Goal: Task Accomplishment & Management: Complete application form

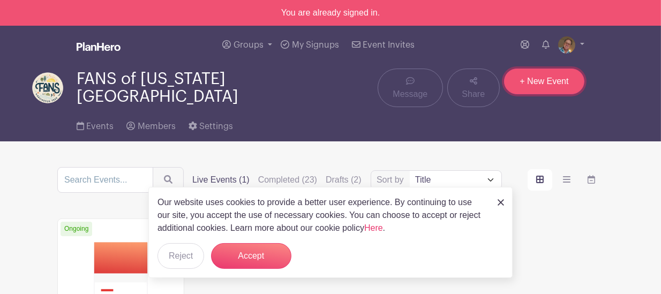
click at [532, 92] on link "+ New Event" at bounding box center [544, 82] width 80 height 26
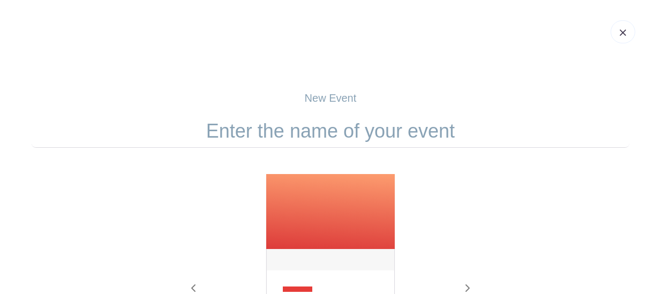
click at [323, 129] on input "text" at bounding box center [331, 131] width 598 height 33
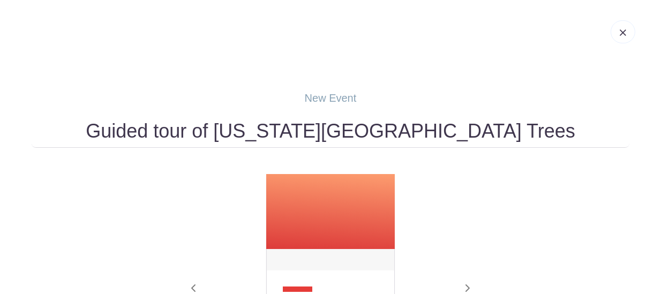
click at [171, 129] on input "Guided tour of [US_STATE][GEOGRAPHIC_DATA] Trees" at bounding box center [331, 131] width 598 height 33
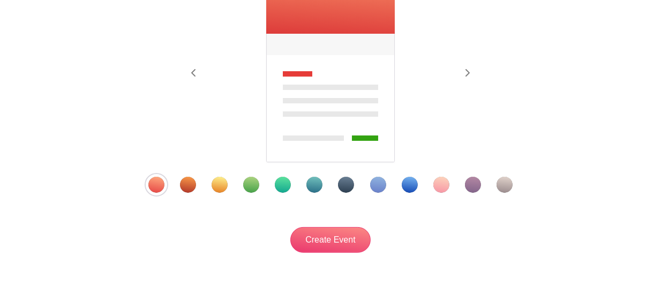
scroll to position [216, 0]
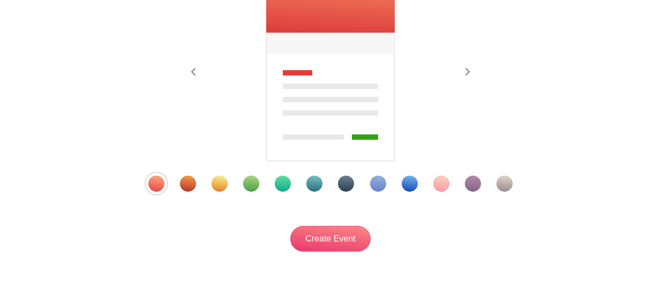
type input "Fall 2025 Guided tour of [US_STATE][GEOGRAPHIC_DATA] Trees"
click at [251, 183] on div "Template 4" at bounding box center [251, 184] width 16 height 16
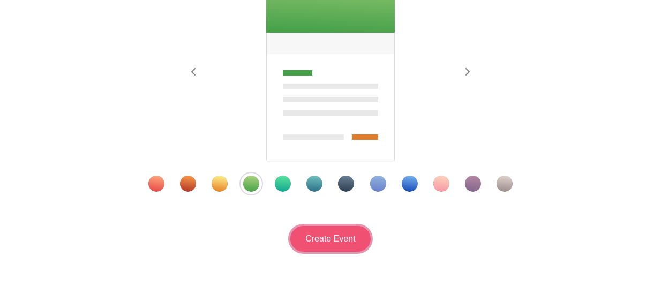
click at [331, 245] on input "Create Event" at bounding box center [330, 239] width 80 height 26
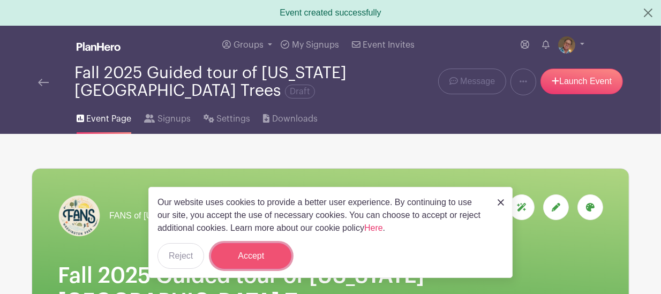
click at [253, 253] on button "Accept" at bounding box center [251, 256] width 80 height 26
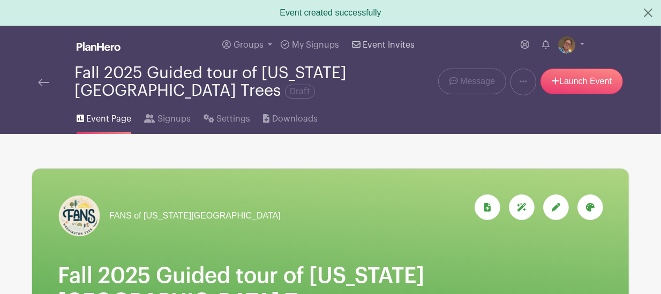
click at [354, 49] on link "Event Invites" at bounding box center [383, 45] width 71 height 39
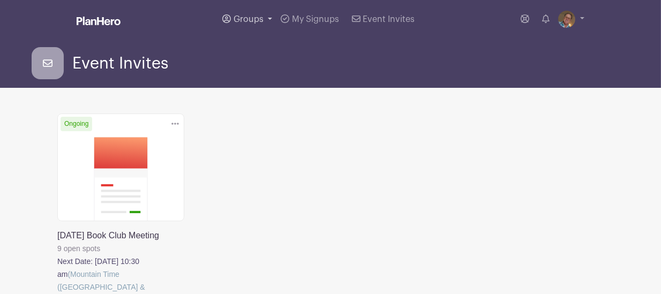
click at [228, 24] on link "Groups" at bounding box center [247, 19] width 58 height 39
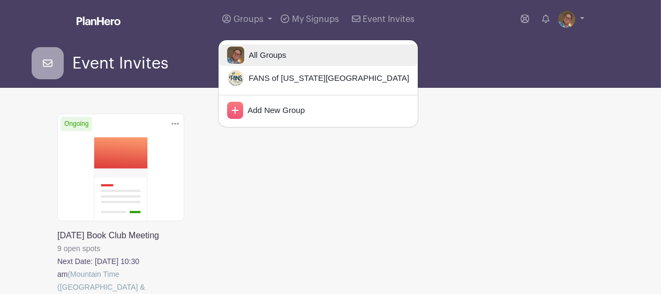
click at [230, 54] on img at bounding box center [235, 55] width 17 height 17
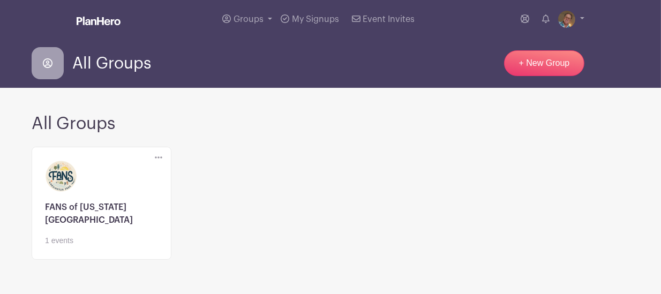
click at [161, 159] on icon at bounding box center [159, 157] width 8 height 9
click at [103, 246] on link at bounding box center [101, 246] width 113 height 0
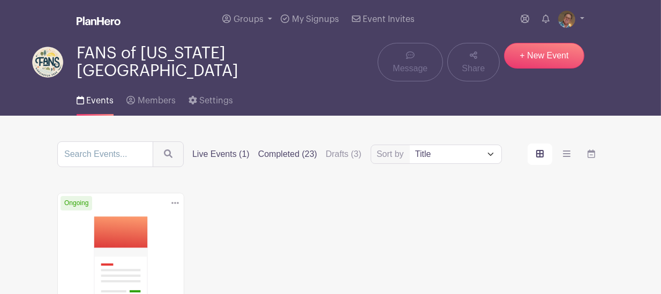
click at [290, 148] on label "Completed (23)" at bounding box center [287, 154] width 59 height 13
click at [0, 0] on input "Completed (23)" at bounding box center [0, 0] width 0 height 0
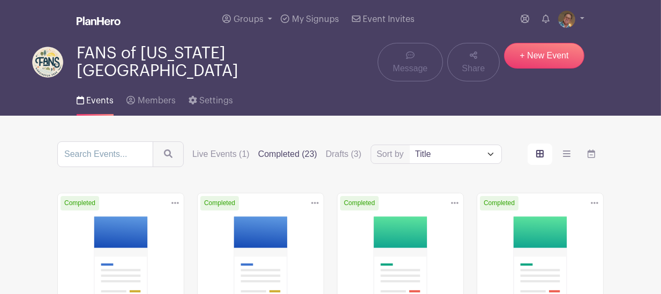
click at [86, 96] on span "Events" at bounding box center [99, 100] width 27 height 9
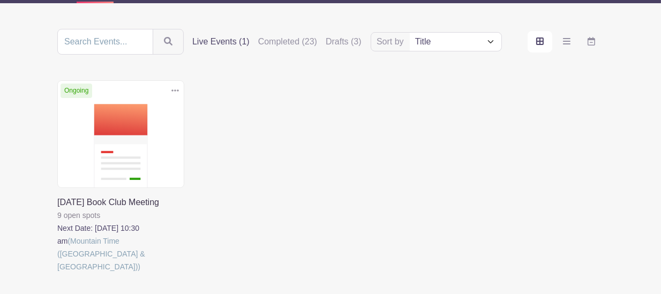
scroll to position [120, 0]
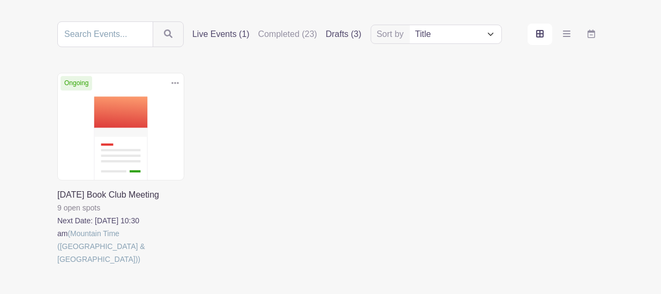
click at [342, 33] on label "Drafts (3)" at bounding box center [344, 34] width 36 height 13
click at [0, 0] on input "Drafts (3)" at bounding box center [0, 0] width 0 height 0
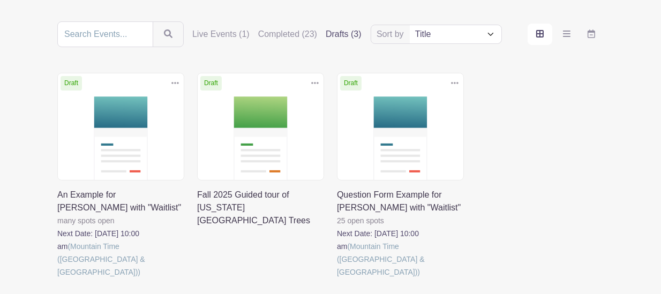
click at [197, 227] on link at bounding box center [197, 227] width 0 height 0
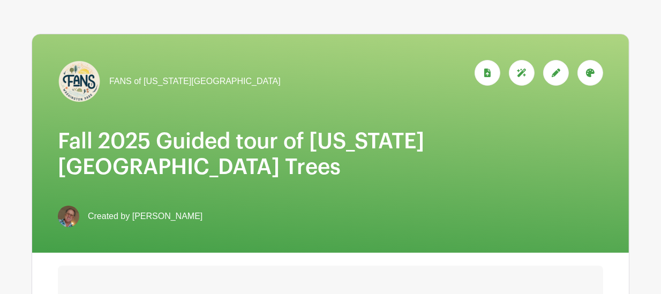
scroll to position [160, 0]
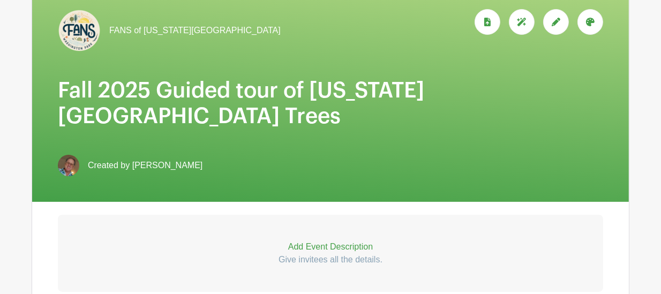
click at [292, 241] on p "Add Event Description" at bounding box center [331, 247] width 546 height 13
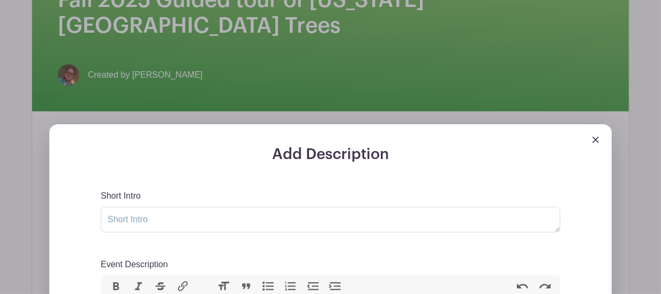
scroll to position [251, 0]
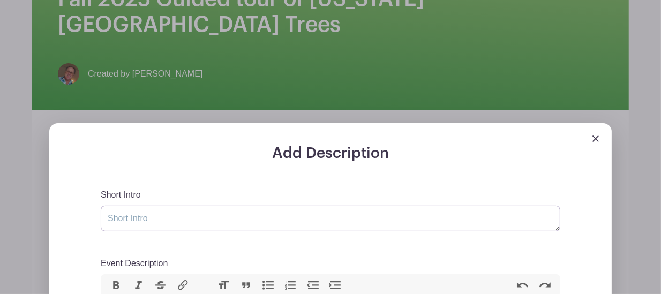
click at [153, 206] on textarea "Short Intro" at bounding box center [331, 219] width 460 height 26
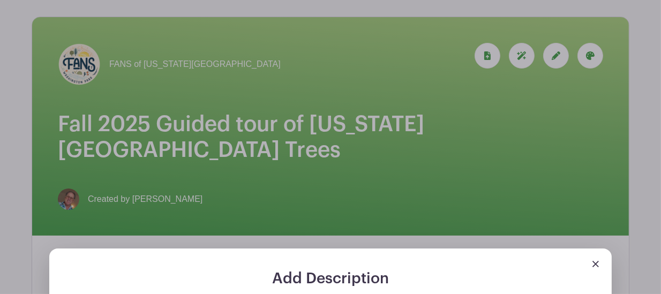
scroll to position [124, 0]
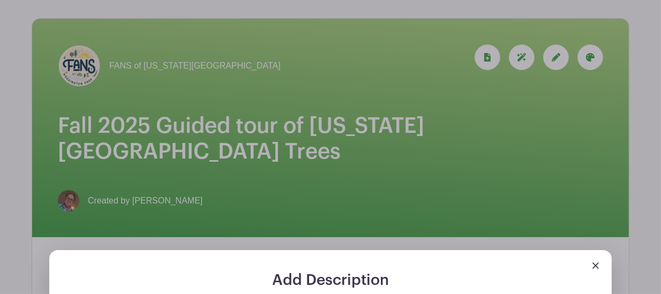
type textarea "Come learn about [US_STATE] Park trees from [PERSON_NAME]"
click at [594, 263] on img at bounding box center [596, 266] width 6 height 6
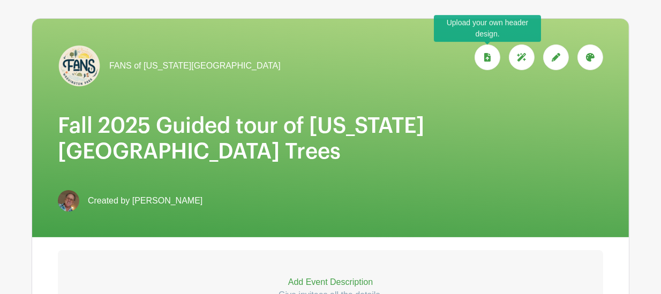
click at [490, 64] on div at bounding box center [488, 57] width 26 height 26
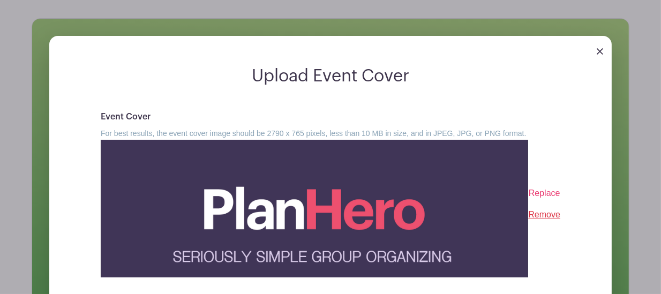
scroll to position [328, 0]
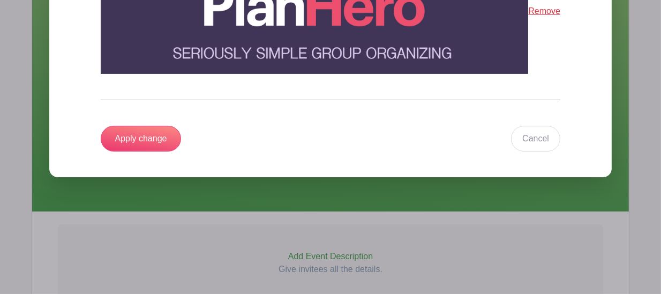
click at [623, 91] on div "Upload Event Cover Event Cover For best results, the event cover image should b…" at bounding box center [330, 13] width 597 height 397
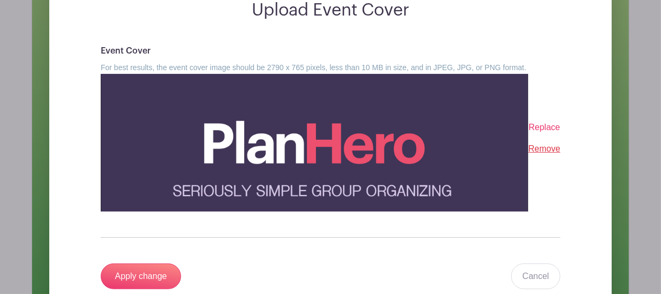
scroll to position [191, 0]
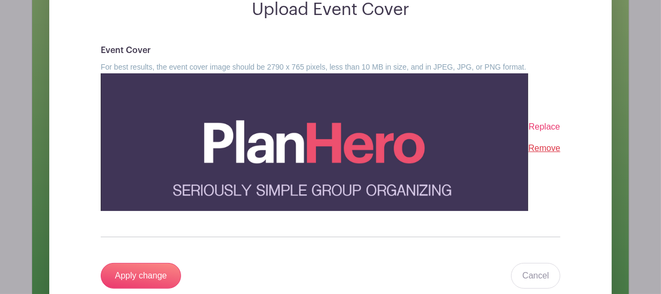
click at [410, 179] on img at bounding box center [315, 142] width 428 height 138
click at [553, 126] on span "Replace" at bounding box center [545, 126] width 32 height 9
click at [0, 0] on input "Replace" at bounding box center [0, 0] width 0 height 0
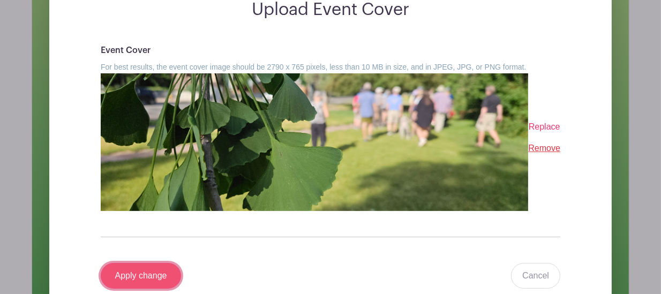
click at [164, 272] on input "Apply change" at bounding box center [141, 276] width 80 height 26
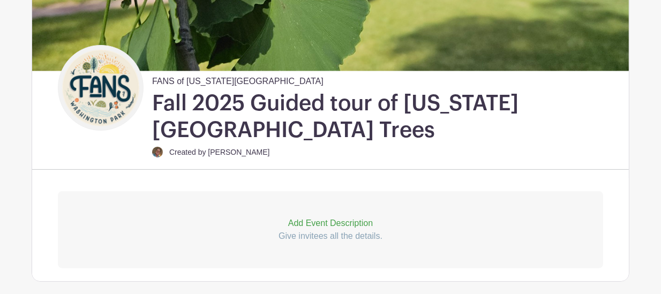
scroll to position [266, 0]
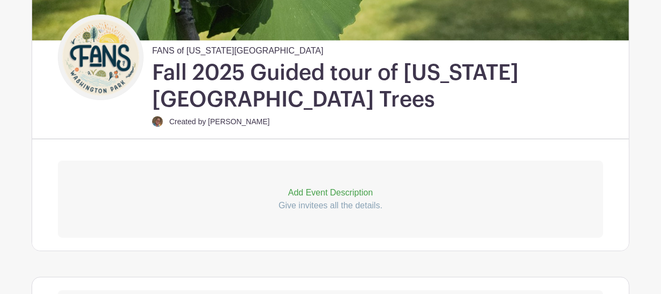
click at [307, 192] on p "Add Event Description" at bounding box center [331, 192] width 546 height 13
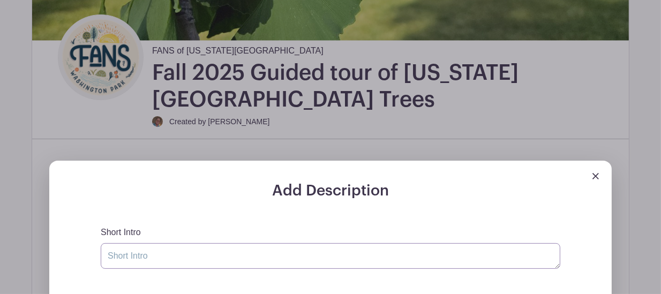
click at [252, 262] on textarea "Short Intro" at bounding box center [331, 256] width 460 height 26
click at [251, 256] on textarea "Short Intro" at bounding box center [331, 256] width 460 height 26
click at [251, 256] on textarea "J" at bounding box center [331, 256] width 460 height 26
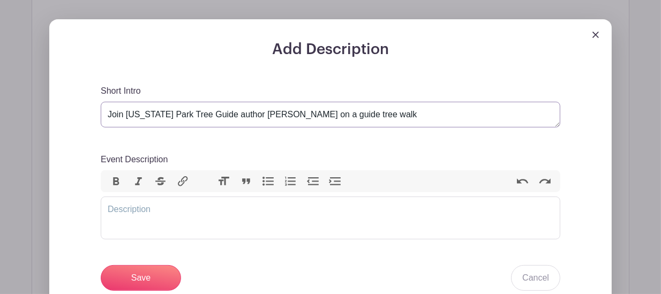
scroll to position [409, 0]
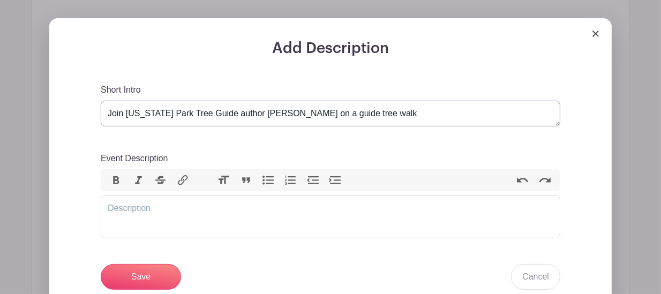
type textarea "Join [US_STATE] Park Tree Guide author [PERSON_NAME] on a guide tree walk"
click at [171, 210] on trix-editor "Event Description" at bounding box center [331, 217] width 460 height 43
paste trix-editor "<div>[PERSON_NAME], curator of the <a href="[URL][DOMAIN_NAME]">Arboretum at [G…"
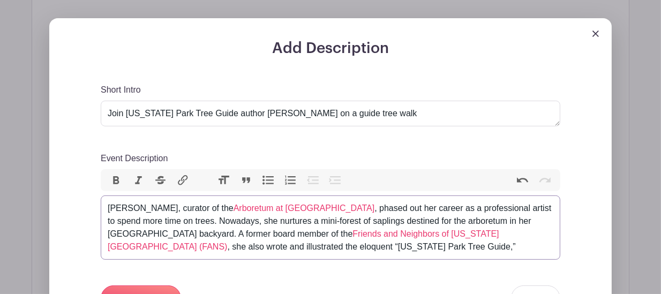
click at [106, 207] on trix-editor "[PERSON_NAME], curator of the Arboretum at [GEOGRAPHIC_DATA] , phased out her c…" at bounding box center [331, 228] width 460 height 64
paste trix-editor "<div>Entering [US_STATE][GEOGRAPHIC_DATA] on a hot day, a sense of relief and w…"
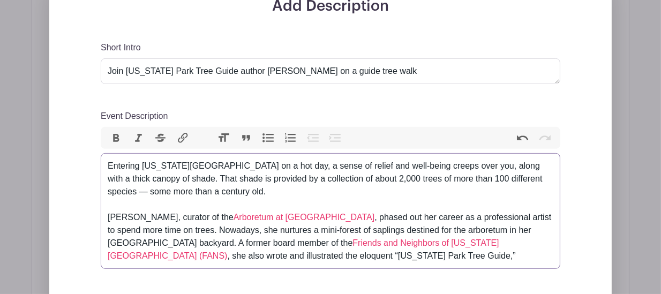
scroll to position [453, 0]
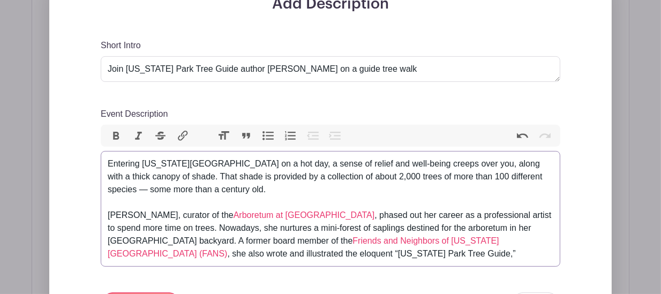
click at [602, 231] on div "Add Description Short Intro Join [US_STATE] Park Tree Guide author [PERSON_NAME…" at bounding box center [330, 207] width 563 height 467
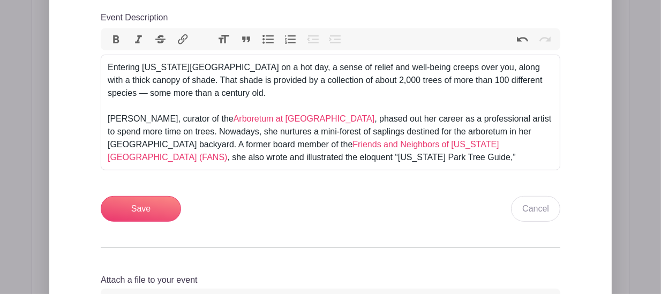
scroll to position [550, 0]
click at [323, 159] on div "Entering [US_STATE][GEOGRAPHIC_DATA] on a hot day, a sense of relief and well-b…" at bounding box center [331, 112] width 446 height 103
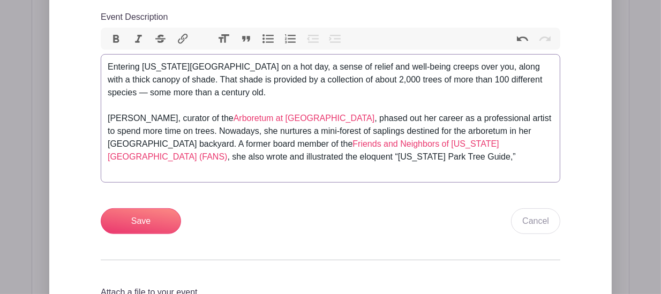
type trix-editor "<div>Entering [US_STATE][GEOGRAPHIC_DATA] on a hot day, a sense of relief and w…"
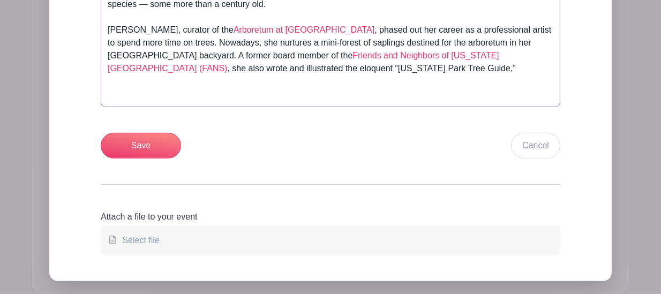
scroll to position [639, 0]
click at [155, 143] on input "Save" at bounding box center [141, 145] width 80 height 26
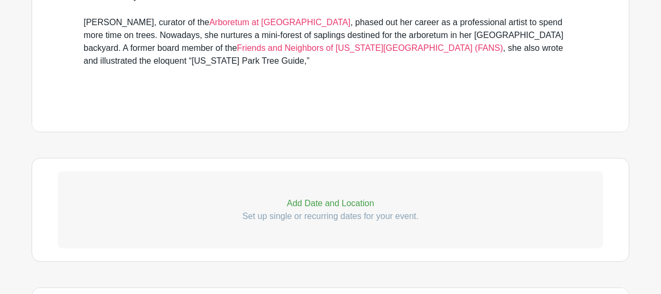
scroll to position [572, 0]
click at [313, 210] on p "Set up single or recurring dates for your event." at bounding box center [331, 216] width 546 height 13
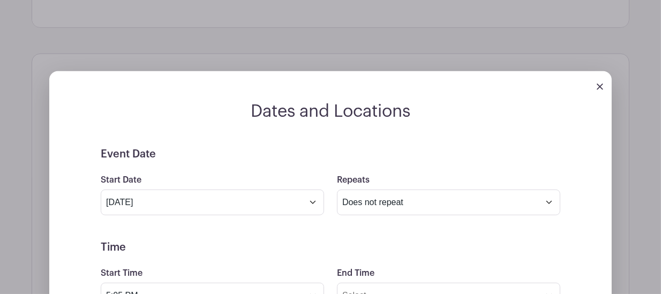
scroll to position [677, 0]
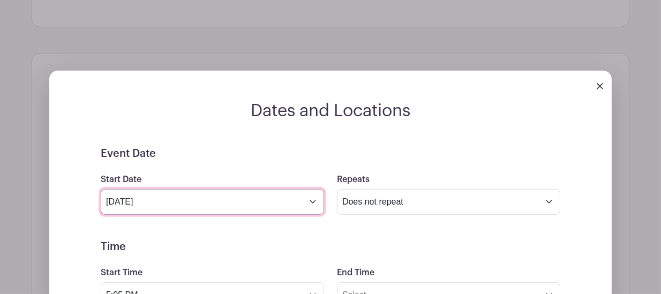
click at [162, 190] on input "[DATE]" at bounding box center [212, 202] width 223 height 26
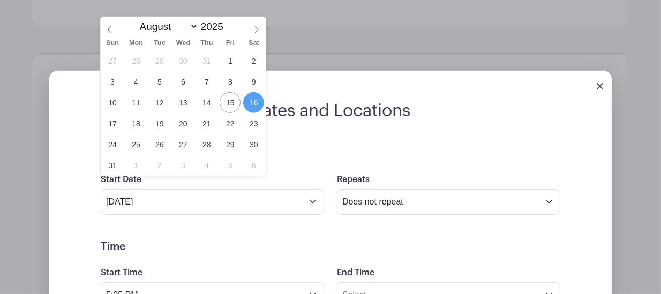
click at [257, 32] on icon at bounding box center [257, 30] width 8 height 8
select select "8"
click at [116, 100] on span "14" at bounding box center [112, 102] width 21 height 21
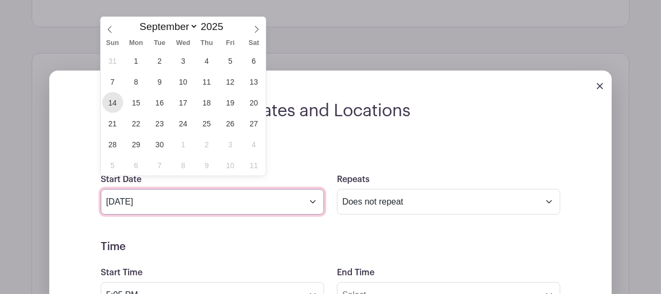
type input "[DATE]"
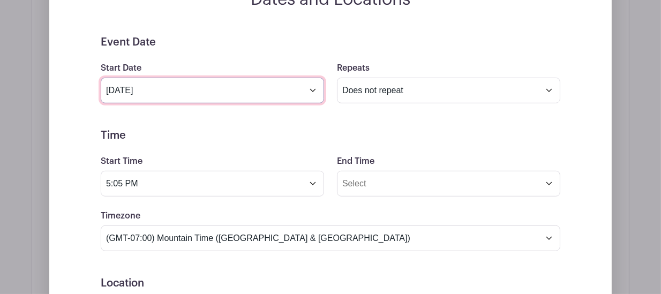
scroll to position [794, 0]
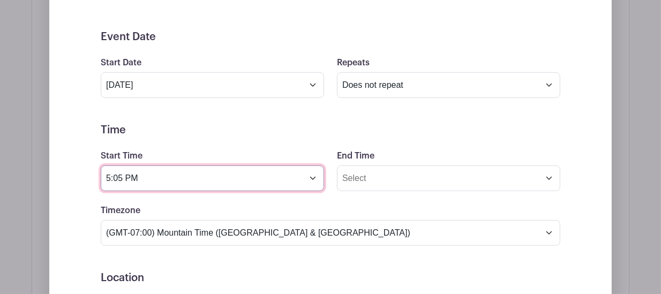
click at [225, 172] on input "5:05 PM" at bounding box center [212, 179] width 223 height 26
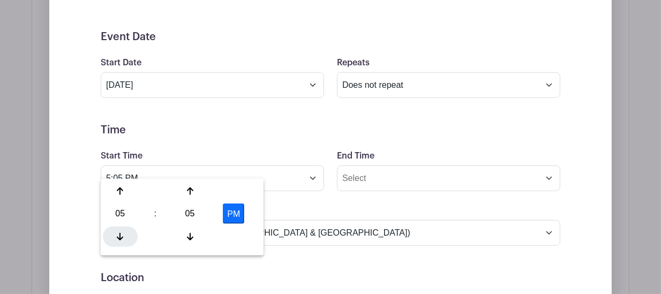
click at [124, 237] on div at bounding box center [120, 237] width 35 height 20
click at [186, 234] on icon at bounding box center [189, 237] width 6 height 9
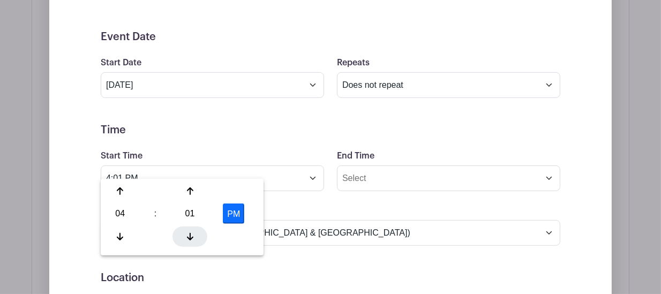
click at [186, 234] on icon at bounding box center [189, 237] width 6 height 9
click at [235, 213] on button "PM" at bounding box center [233, 214] width 21 height 20
click at [237, 213] on button "AM" at bounding box center [233, 214] width 21 height 20
type input "4:00 PM"
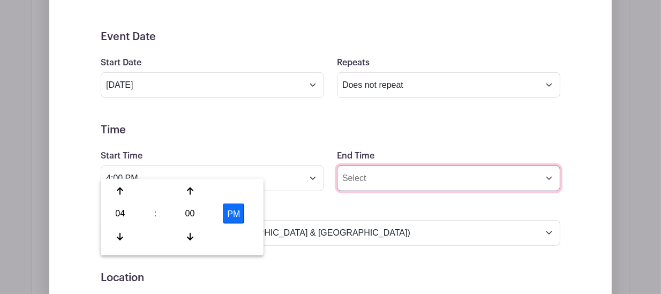
click at [378, 168] on input "End Time" at bounding box center [448, 179] width 223 height 26
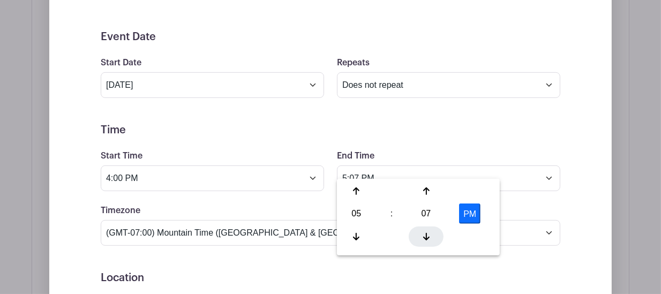
click at [423, 231] on div at bounding box center [426, 237] width 35 height 20
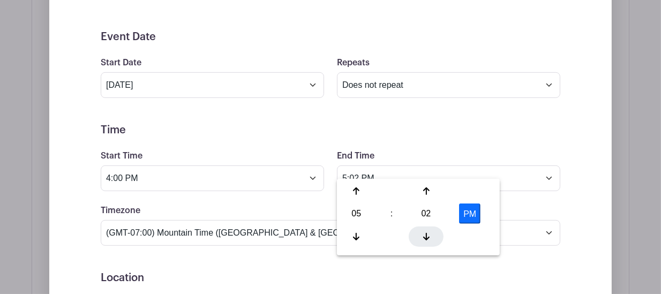
click at [423, 231] on div at bounding box center [426, 237] width 35 height 20
click at [472, 213] on button "PM" at bounding box center [469, 214] width 21 height 20
click at [472, 213] on button "AM" at bounding box center [469, 214] width 21 height 20
type input "5:00 PM"
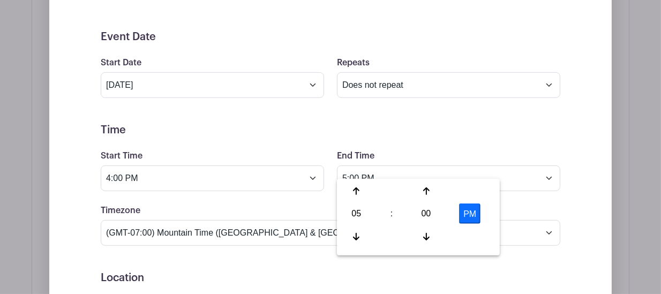
click at [550, 191] on form "Event Date Start Date [DATE] Repeats Does not repeat Daily Weekly Monthly on da…" at bounding box center [331, 272] width 460 height 482
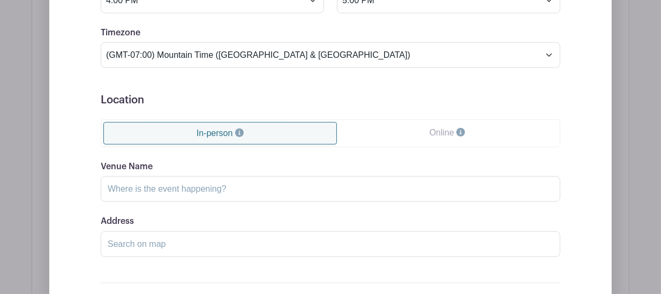
scroll to position [972, 0]
click at [201, 176] on input "Venue Name" at bounding box center [331, 189] width 460 height 26
click at [130, 234] on input "Address" at bounding box center [331, 244] width 460 height 26
paste input "[URL][DOMAIN_NAME]"
type input "[URL][DOMAIN_NAME]"
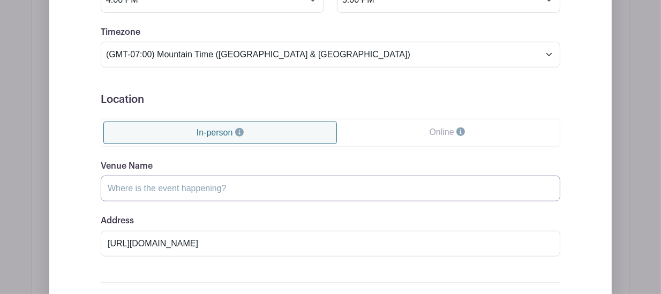
click at [252, 176] on input "Venue Name" at bounding box center [331, 189] width 460 height 26
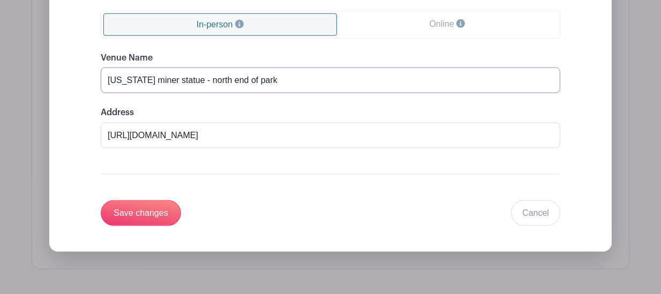
scroll to position [1081, 0]
type input "[US_STATE] miner statue - north end of park"
click at [143, 205] on input "Save changes" at bounding box center [141, 213] width 80 height 26
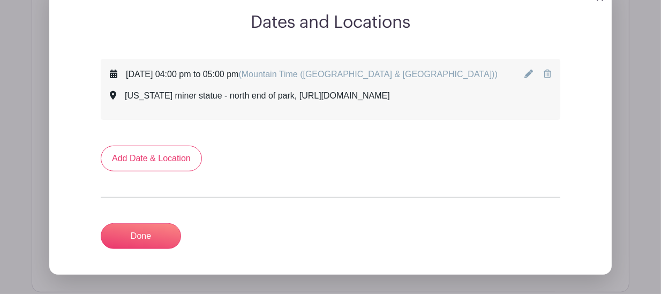
scroll to position [764, 0]
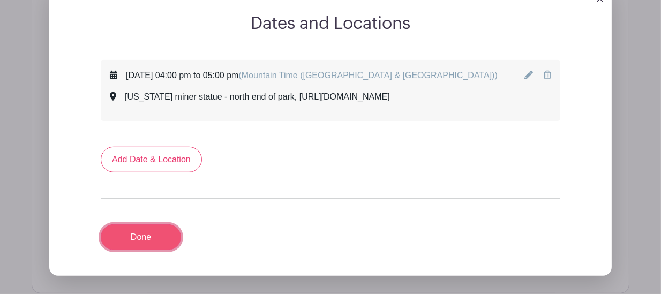
click at [137, 225] on link "Done" at bounding box center [141, 238] width 80 height 26
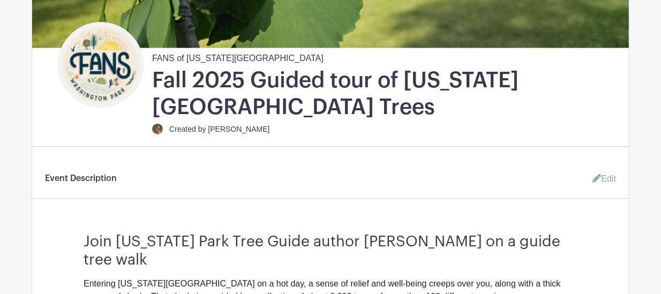
scroll to position [222, 0]
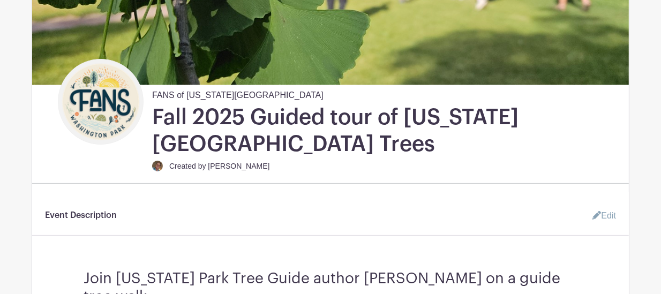
click at [599, 215] on link "Edit" at bounding box center [600, 215] width 32 height 21
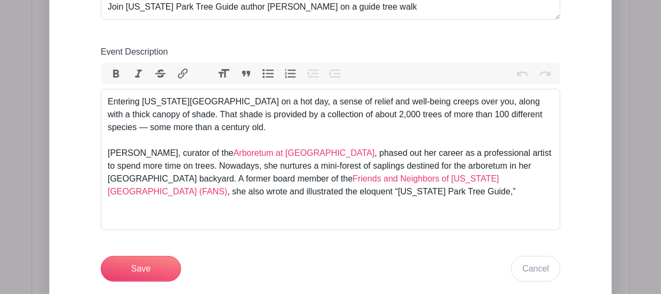
scroll to position [519, 0]
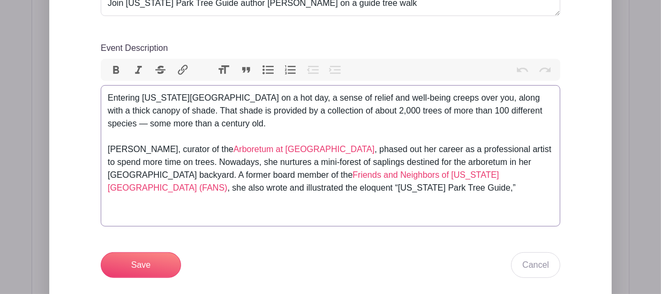
click at [330, 198] on div "Entering [US_STATE][GEOGRAPHIC_DATA] on a hot day, a sense of relief and well-b…" at bounding box center [331, 156] width 446 height 129
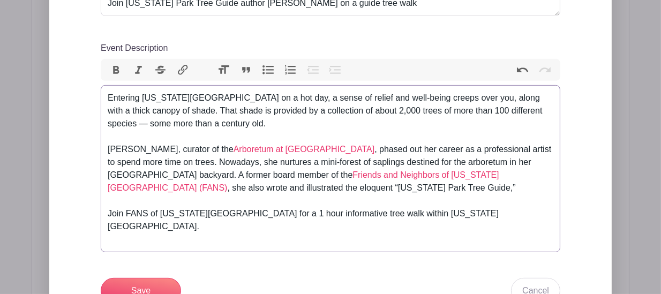
type trix-editor "<div>Entering [US_STATE][GEOGRAPHIC_DATA] on a hot day, a sense of relief and w…"
click at [150, 279] on input "Save" at bounding box center [141, 291] width 80 height 26
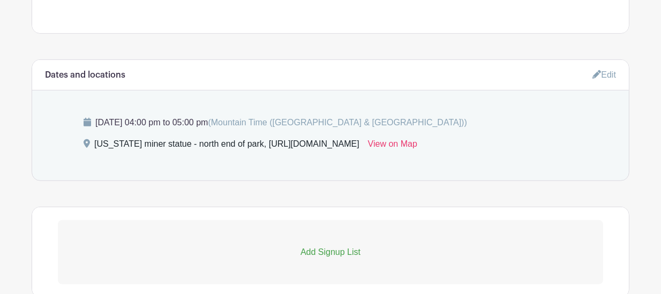
scroll to position [682, 0]
click at [345, 247] on p "Add Signup List" at bounding box center [331, 253] width 546 height 13
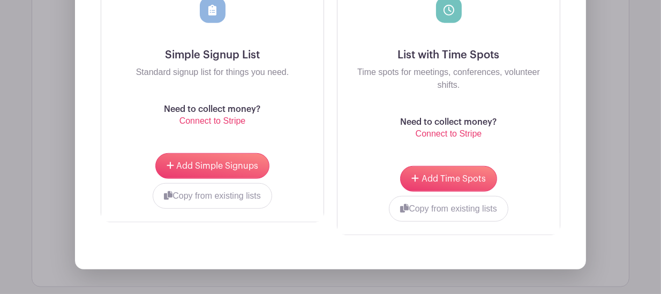
scroll to position [1048, 0]
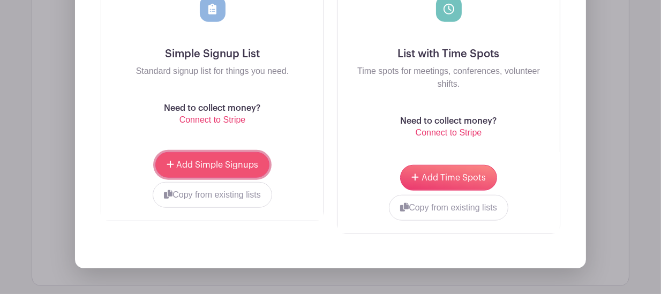
click at [218, 161] on span "Add Simple Signups" at bounding box center [217, 165] width 82 height 9
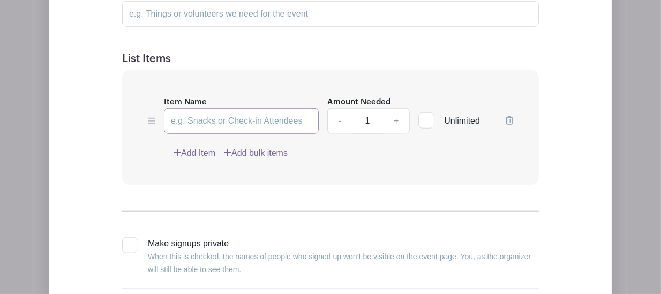
click at [303, 108] on input "Item Name" at bounding box center [241, 121] width 155 height 26
drag, startPoint x: 303, startPoint y: 108, endPoint x: 186, endPoint y: 111, distance: 116.3
click at [186, 111] on input "Item Name" at bounding box center [241, 121] width 155 height 26
click at [175, 109] on input "Item Name" at bounding box center [241, 121] width 155 height 26
type input "Tree walk participant"
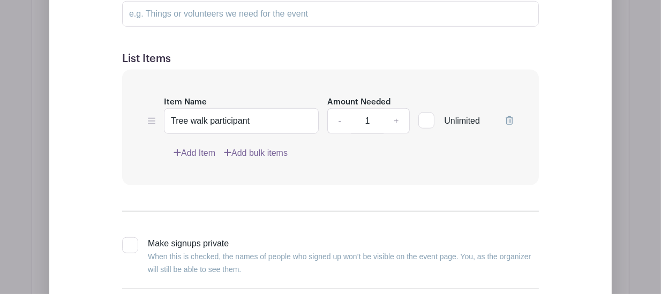
click at [377, 108] on input "1" at bounding box center [368, 121] width 32 height 26
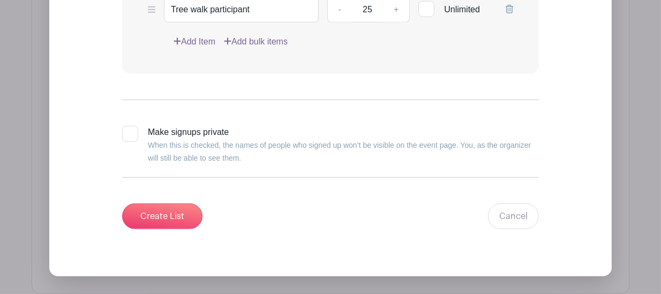
scroll to position [1162, 0]
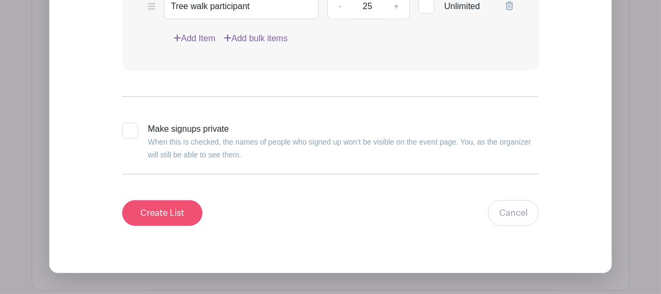
type input "25"
click at [168, 200] on input "Create List" at bounding box center [162, 213] width 80 height 26
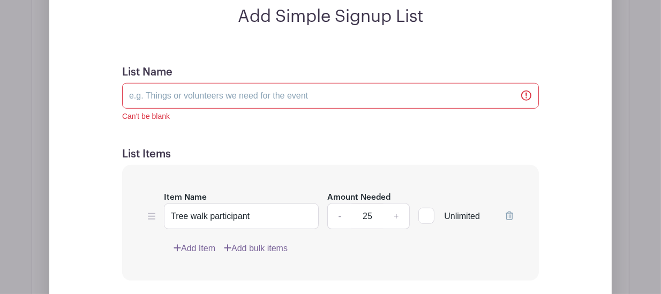
scroll to position [963, 0]
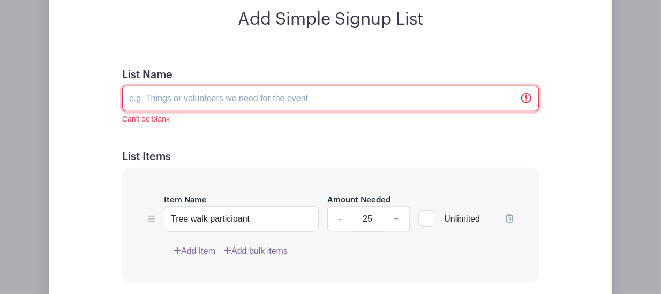
click at [155, 88] on input "List Name" at bounding box center [330, 99] width 417 height 26
type input "F"
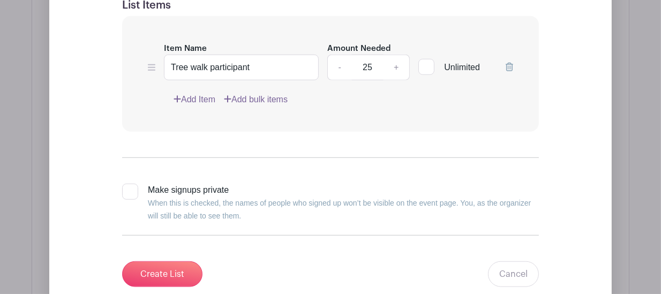
scroll to position [1146, 0]
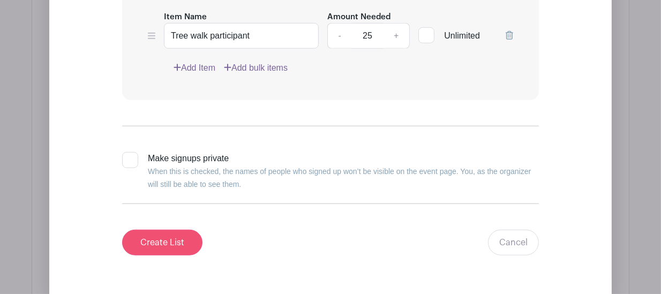
type input "Guided Tree Walk"
click at [180, 230] on input "Create List" at bounding box center [162, 243] width 80 height 26
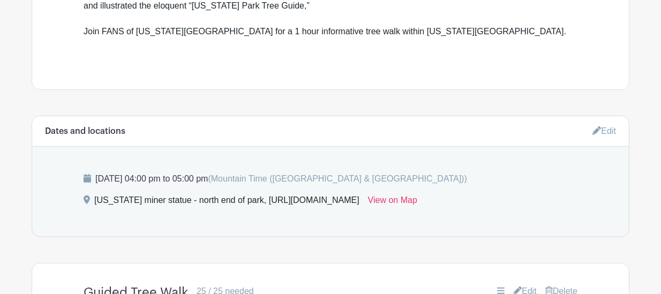
scroll to position [616, 0]
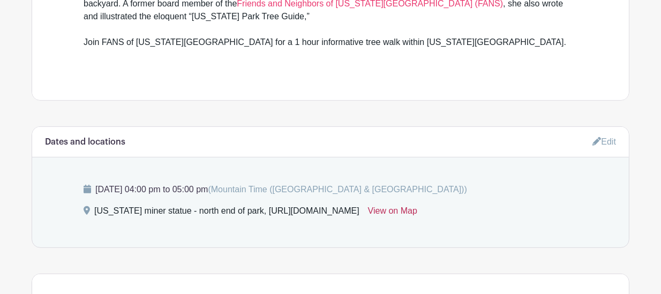
click at [417, 205] on link "View on Map" at bounding box center [392, 213] width 49 height 17
click at [604, 133] on link "Edit" at bounding box center [605, 142] width 24 height 18
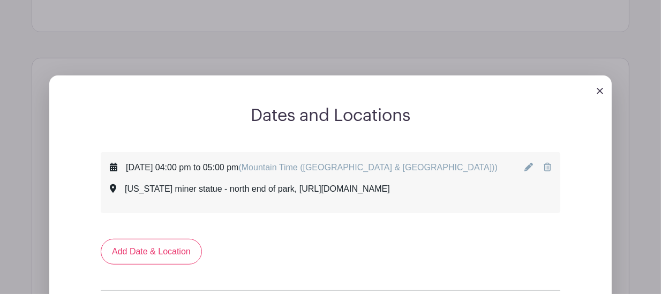
scroll to position [685, 0]
click at [528, 163] on icon at bounding box center [529, 167] width 9 height 9
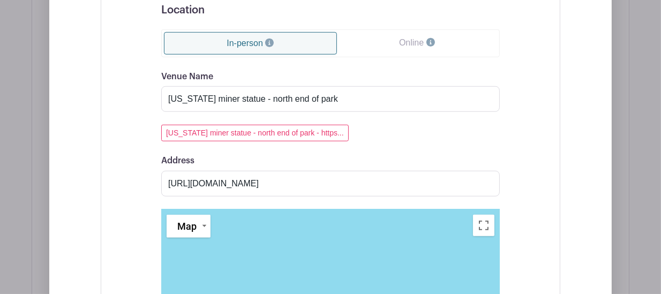
scroll to position [1096, 0]
click at [371, 174] on input "[URL][DOMAIN_NAME]" at bounding box center [330, 184] width 339 height 26
drag, startPoint x: 371, startPoint y: 174, endPoint x: 169, endPoint y: 175, distance: 201.5
click at [169, 175] on input "[URL][DOMAIN_NAME]" at bounding box center [330, 184] width 339 height 26
paste input "P24H+QJV [GEOGRAPHIC_DATA], [US_STATE]"
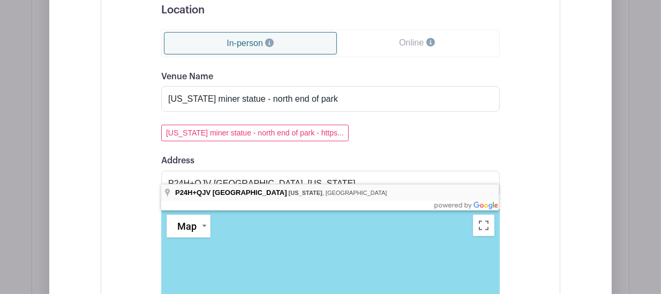
type input "P24H+QJV [GEOGRAPHIC_DATA], [US_STATE], [GEOGRAPHIC_DATA]"
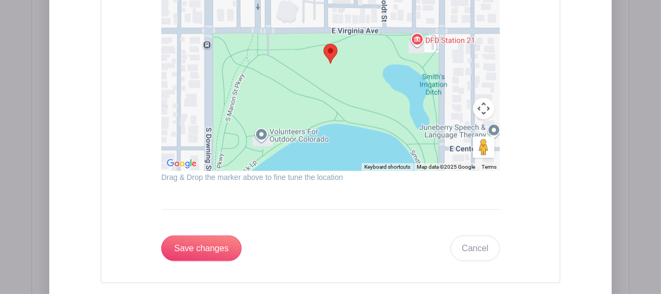
scroll to position [1350, 0]
click at [203, 237] on input "Save changes" at bounding box center [201, 248] width 80 height 26
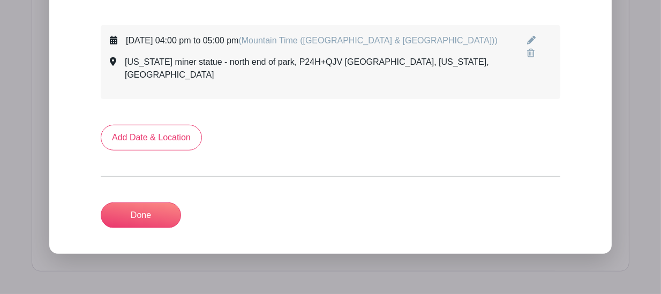
scroll to position [812, 0]
click at [131, 203] on link "Done" at bounding box center [141, 216] width 80 height 26
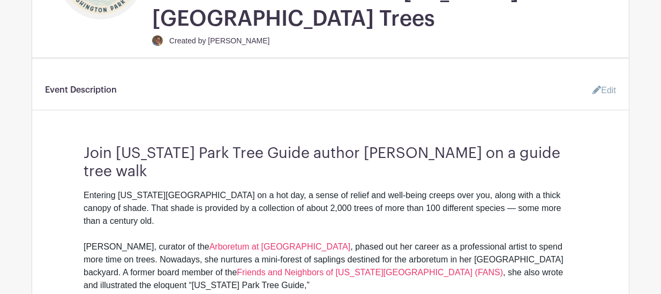
scroll to position [339, 0]
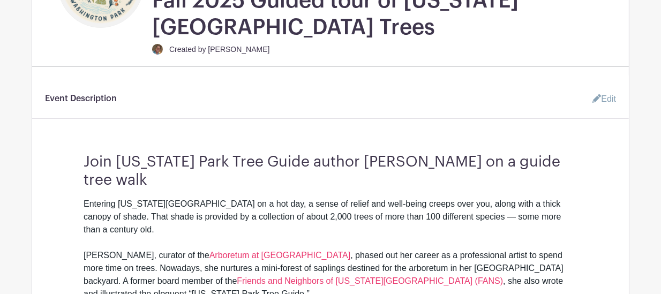
click at [606, 98] on link "Edit" at bounding box center [600, 98] width 32 height 21
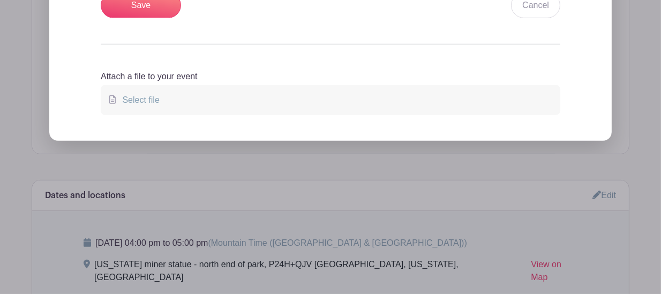
scroll to position [788, 0]
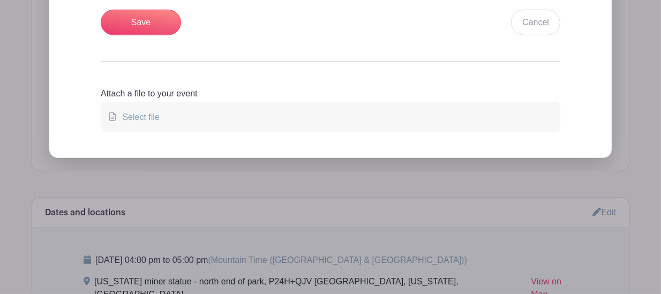
click at [145, 113] on span "Select file" at bounding box center [138, 117] width 41 height 9
click at [0, 0] on input "Select file" at bounding box center [0, 0] width 0 height 0
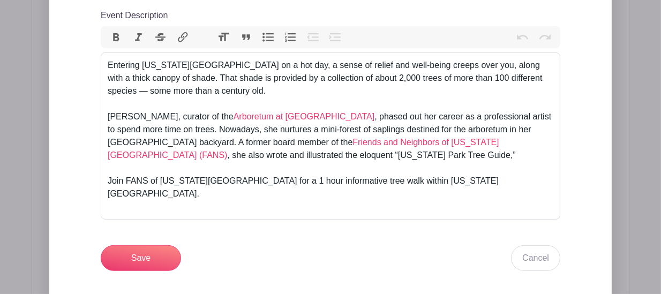
scroll to position [555, 0]
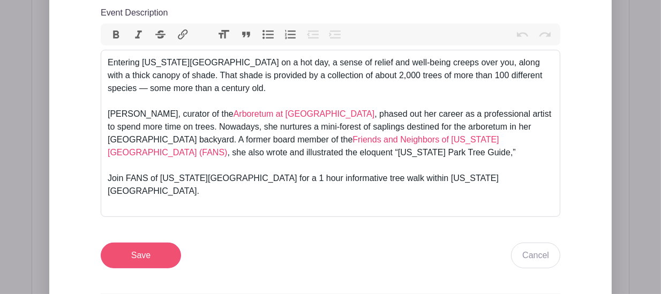
click at [160, 243] on input "Save" at bounding box center [141, 256] width 80 height 26
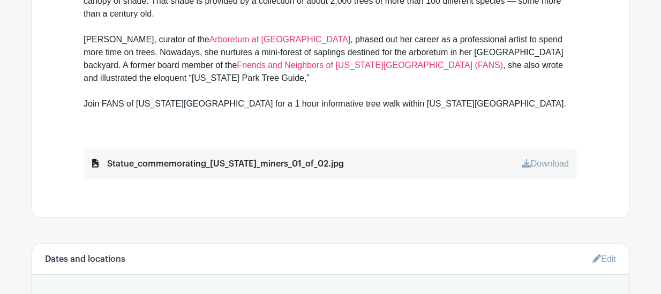
scroll to position [435, 0]
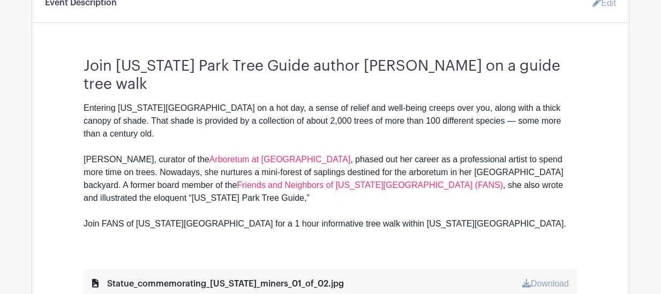
click at [604, 4] on link "Edit" at bounding box center [600, 2] width 32 height 21
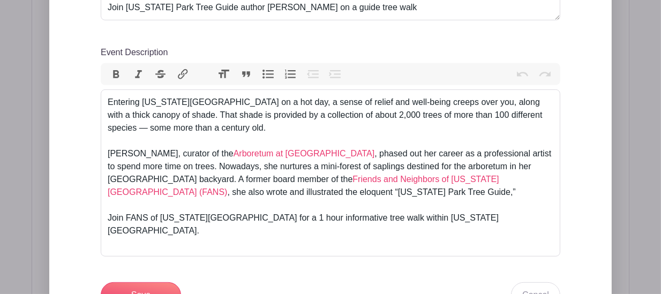
scroll to position [531, 0]
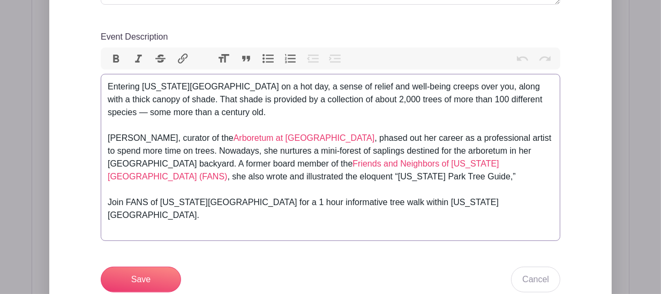
click at [125, 202] on div "Entering [US_STATE][GEOGRAPHIC_DATA] on a hot day, a sense of relief and well-b…" at bounding box center [331, 157] width 446 height 154
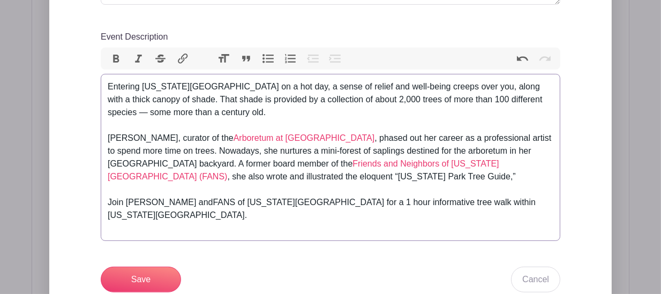
type trix-editor "<div>Entering [US_STATE][GEOGRAPHIC_DATA] on a hot day, a sense of relief and w…"
click at [133, 270] on input "Save" at bounding box center [141, 280] width 80 height 26
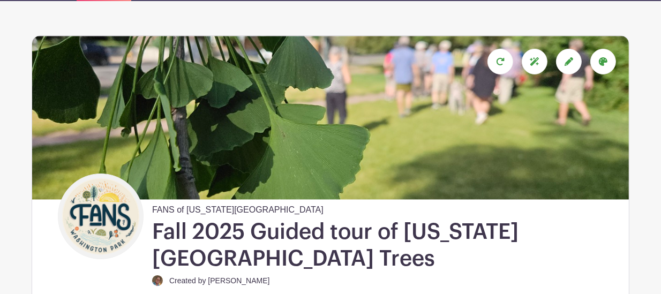
scroll to position [0, 0]
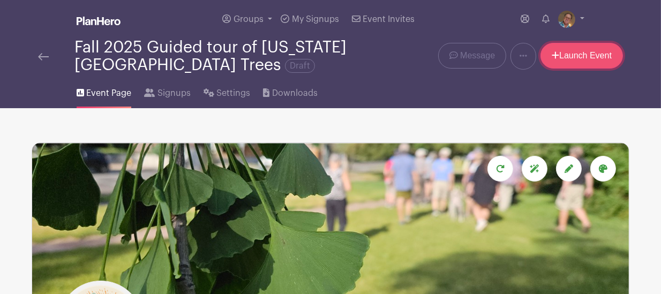
click at [563, 64] on link "Launch Event" at bounding box center [582, 56] width 83 height 26
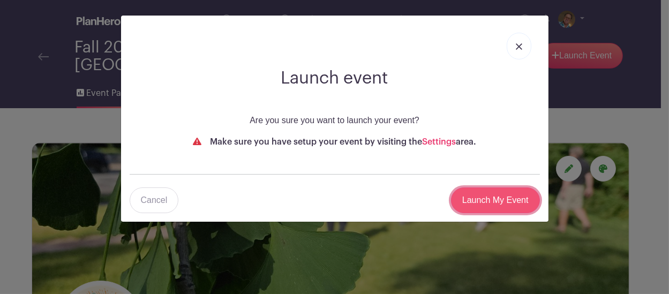
click at [495, 197] on input "Launch My Event" at bounding box center [495, 201] width 89 height 26
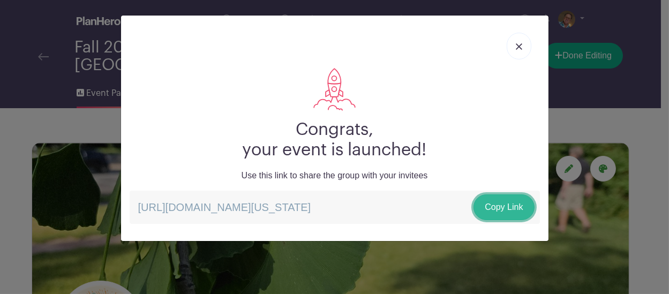
click at [512, 206] on link "Copy Link" at bounding box center [504, 208] width 61 height 26
click at [519, 51] on link at bounding box center [519, 46] width 25 height 27
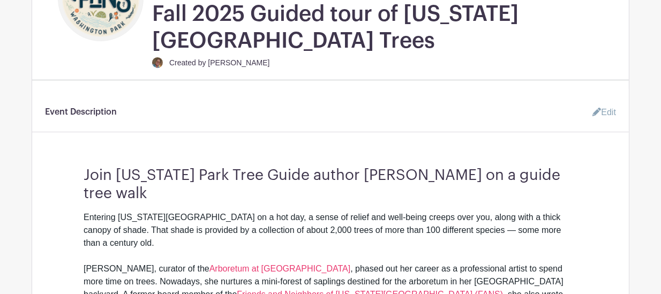
scroll to position [327, 0]
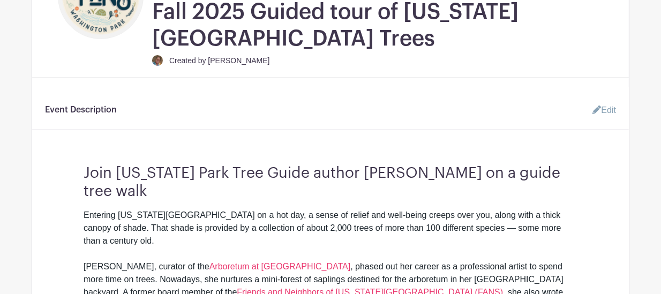
click at [600, 110] on link "Edit" at bounding box center [600, 110] width 32 height 21
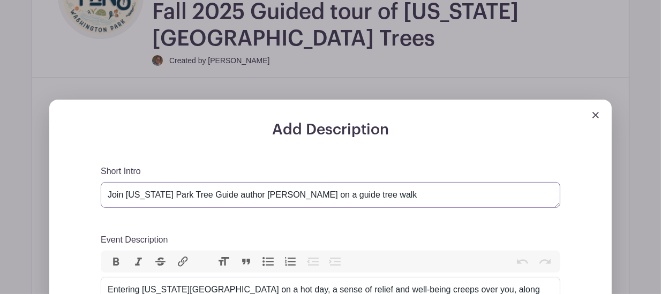
click at [346, 193] on textarea "Join [US_STATE] Park Tree Guide author [PERSON_NAME] on a guide tree walk" at bounding box center [331, 195] width 460 height 26
click at [328, 197] on textarea "Join [US_STATE] Park Tree Guide author [PERSON_NAME] on a guide tree walk" at bounding box center [331, 195] width 460 height 26
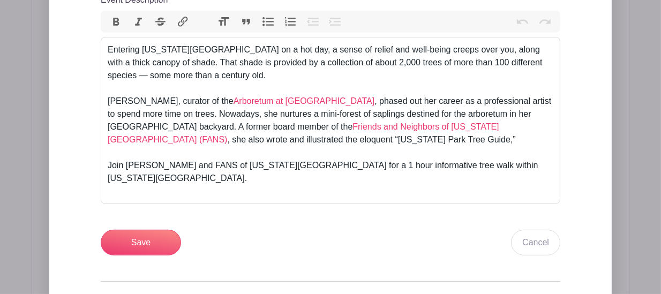
scroll to position [574, 0]
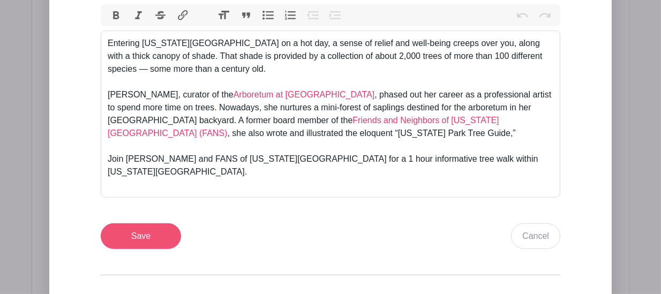
type textarea "Join [US_STATE] Park Tree Guide author [PERSON_NAME] on a free guided tree walk"
click at [150, 223] on input "Save" at bounding box center [141, 236] width 80 height 26
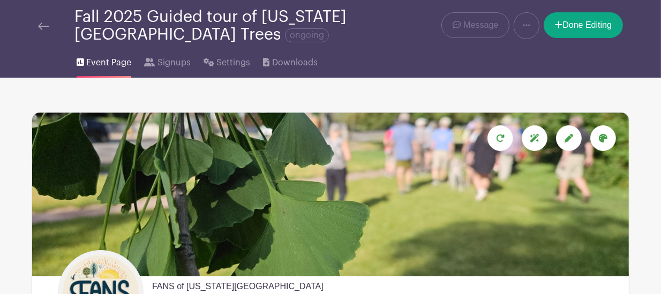
scroll to position [30, 0]
